Goal: Task Accomplishment & Management: Use online tool/utility

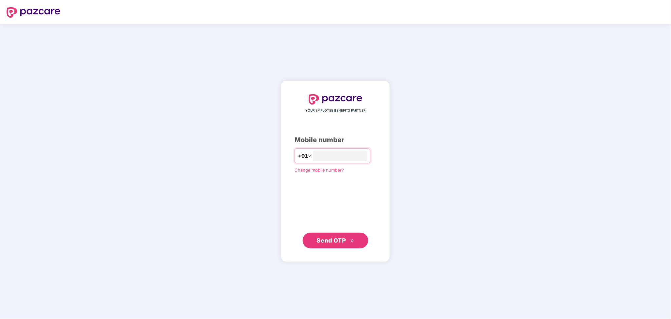
type input "**********"
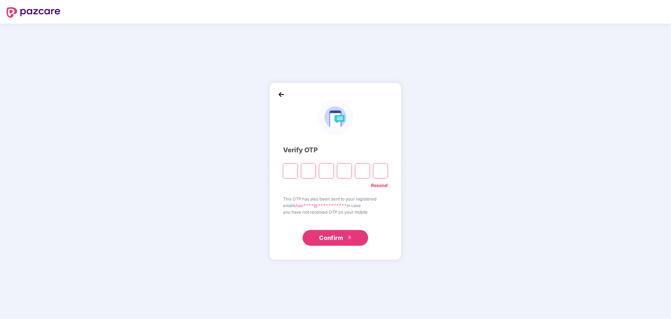
paste input "*"
type input "*"
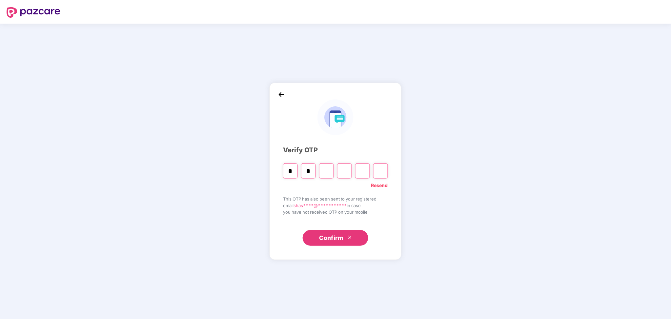
type input "*"
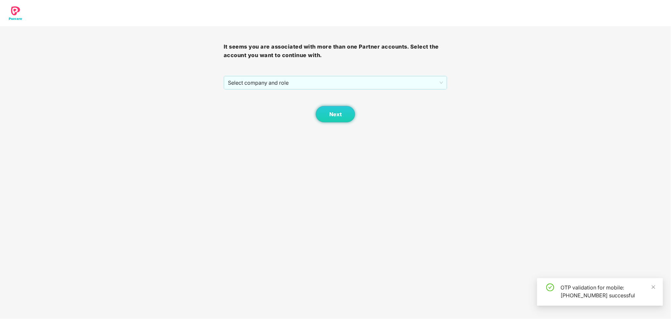
click at [298, 95] on div "Next" at bounding box center [336, 106] width 224 height 33
click at [298, 92] on div "Next" at bounding box center [336, 106] width 224 height 33
click at [299, 88] on span "Select company and role" at bounding box center [335, 82] width 215 height 12
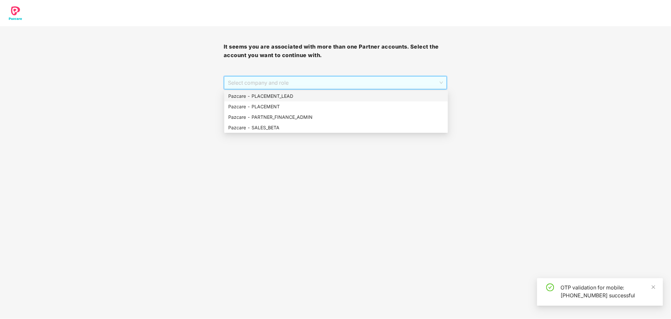
click at [322, 99] on div "Pazcare - PLACEMENT_LEAD" at bounding box center [336, 96] width 216 height 7
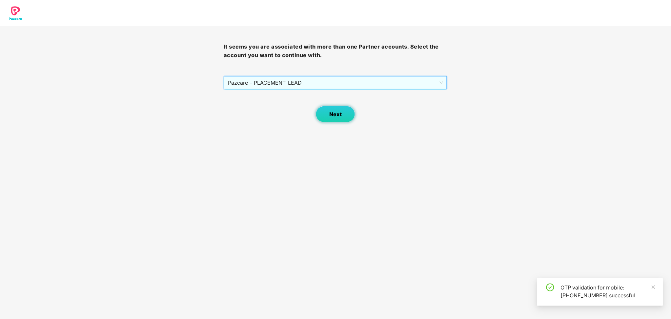
click at [325, 115] on button "Next" at bounding box center [335, 114] width 39 height 16
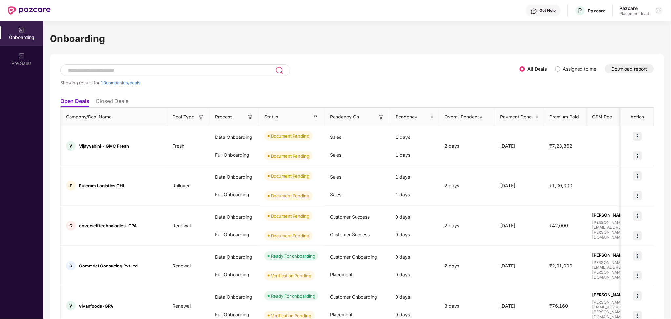
click at [622, 68] on button "Download report" at bounding box center [630, 68] width 49 height 9
click at [634, 70] on button "Download report" at bounding box center [630, 68] width 49 height 9
